Goal: Obtain resource: Obtain resource

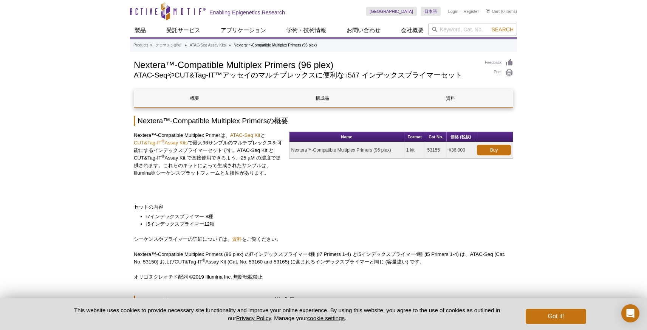
scroll to position [5, 0]
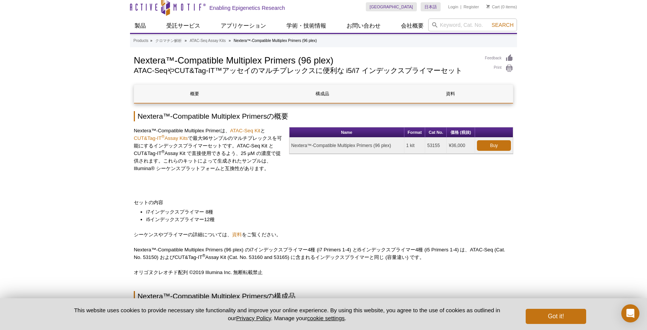
drag, startPoint x: 292, startPoint y: 144, endPoint x: 393, endPoint y: 143, distance: 101.3
click at [393, 143] on td "Nextera™-Compatible Multiplex Primers (96 plex)" at bounding box center [347, 146] width 115 height 16
copy td "Nextera™-Compatible Multiplex Primers (96 plex)"
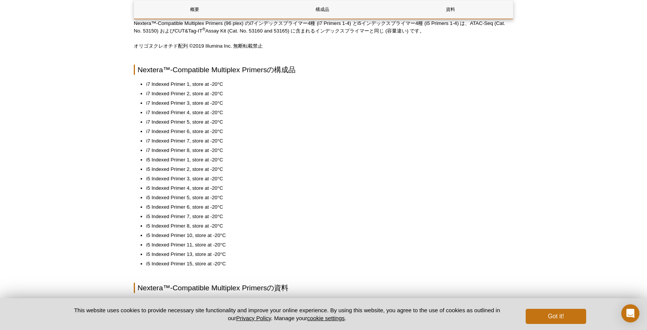
scroll to position [232, 0]
drag, startPoint x: 190, startPoint y: 148, endPoint x: 146, endPoint y: 148, distance: 44.2
click at [146, 148] on ul "i7 Indexed Primer 1, store at -20°C i7 Indexed Primer 2, store at -20°C i7 Inde…" at bounding box center [320, 172] width 372 height 187
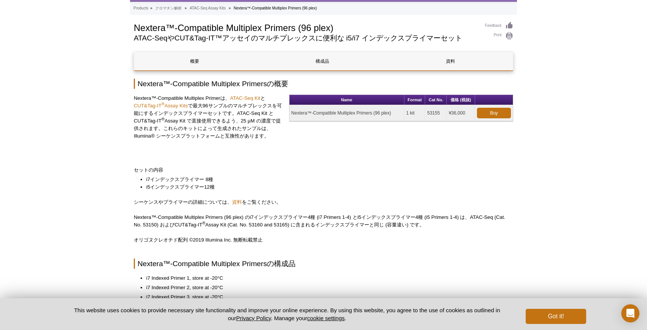
scroll to position [37, 0]
drag, startPoint x: 291, startPoint y: 114, endPoint x: 392, endPoint y: 116, distance: 100.9
click at [392, 116] on td "Nextera™-Compatible Multiplex Primers (96 plex)" at bounding box center [347, 113] width 115 height 16
copy td "Nextera™-Compatible Multiplex Primers (96 plex)"
click at [431, 113] on td "53155" at bounding box center [436, 113] width 22 height 16
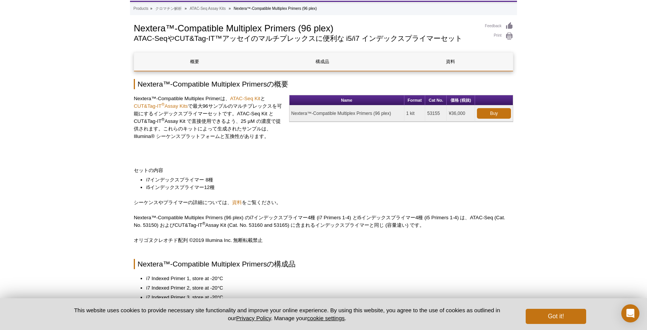
click at [431, 113] on td "53155" at bounding box center [436, 113] width 22 height 16
copy td "53155"
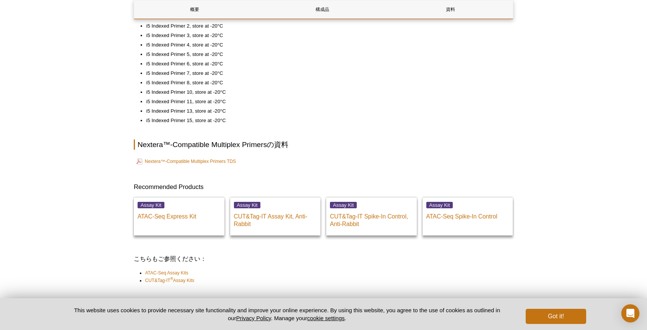
scroll to position [375, 0]
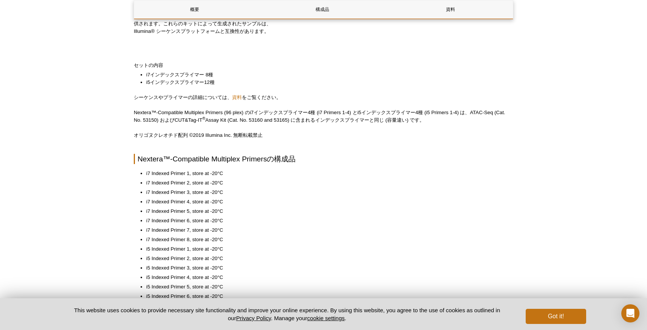
scroll to position [108, 0]
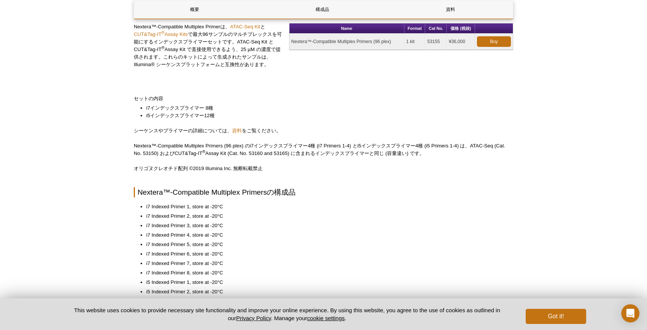
click at [237, 125] on div "概要 構成品 資料 Nextera™-Compatible Multiplex Primersの概要 Nextera™-Compatible Multiple…" at bounding box center [323, 265] width 379 height 569
click at [238, 128] on link "資料" at bounding box center [237, 131] width 10 height 6
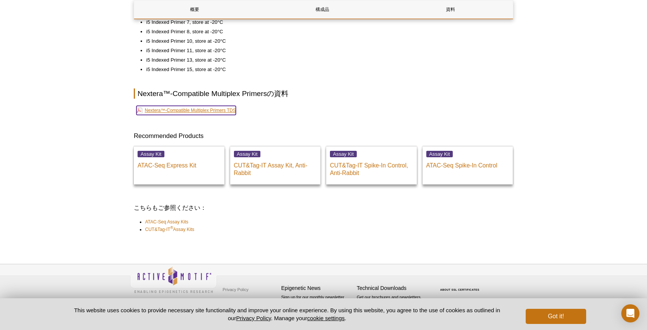
click at [230, 111] on link "Nextera™-Compatible Multiplex Primers TDS" at bounding box center [185, 110] width 99 height 9
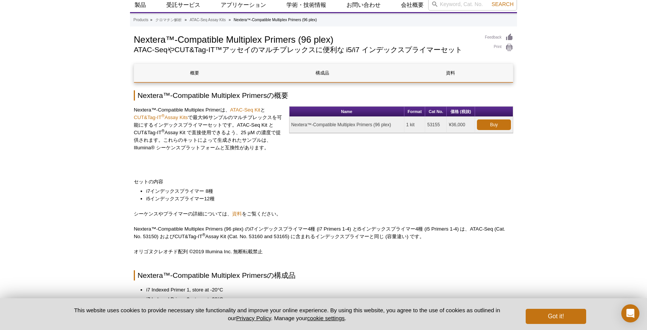
scroll to position [25, 0]
